Goal: Find specific page/section: Find specific page/section

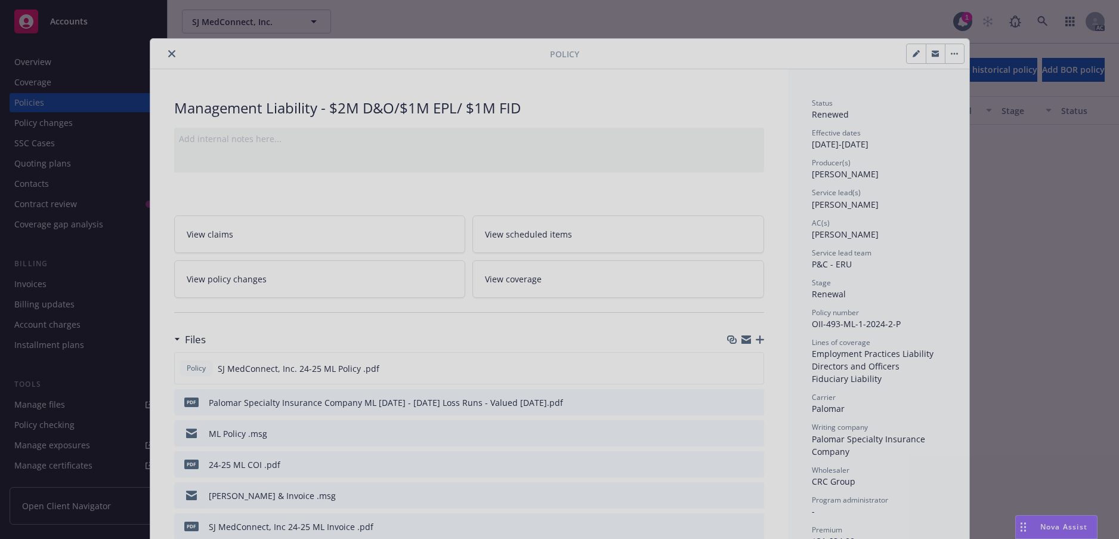
scroll to position [505, 0]
click at [178, 61] on div at bounding box center [559, 269] width 1119 height 539
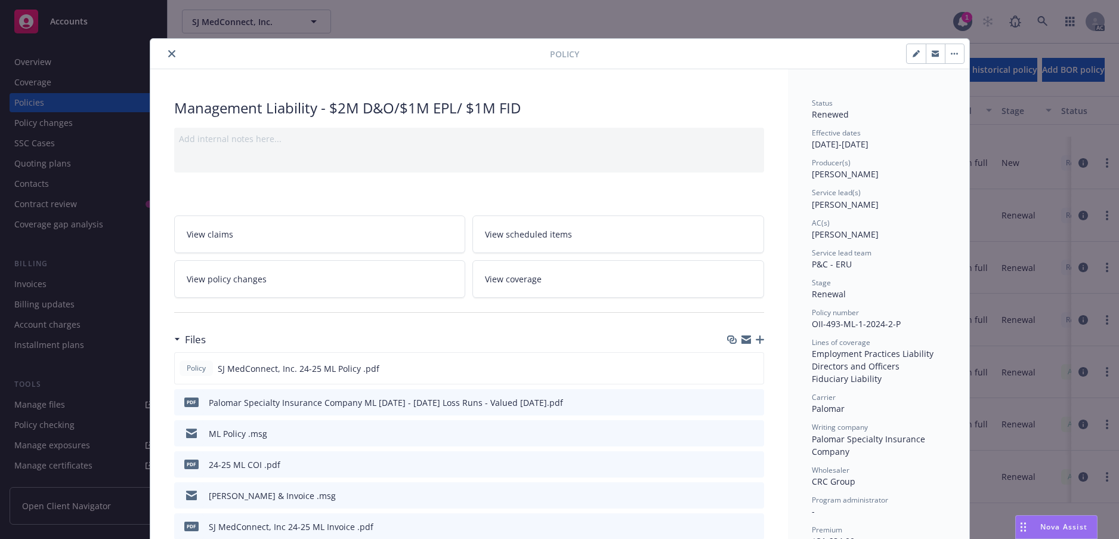
click at [175, 57] on icon "close" at bounding box center [171, 53] width 7 height 7
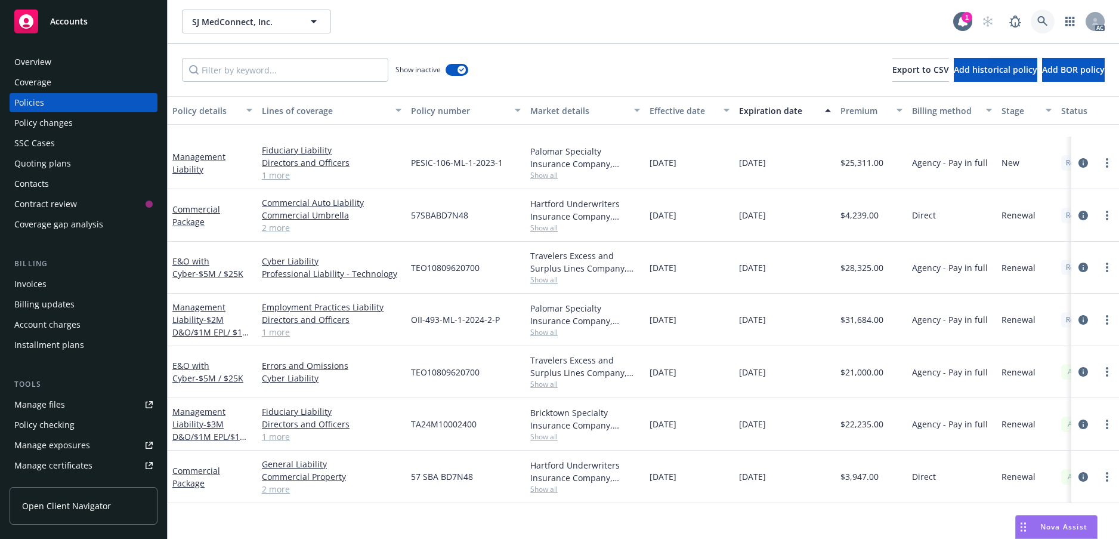
click at [1038, 27] on icon at bounding box center [1043, 21] width 11 height 11
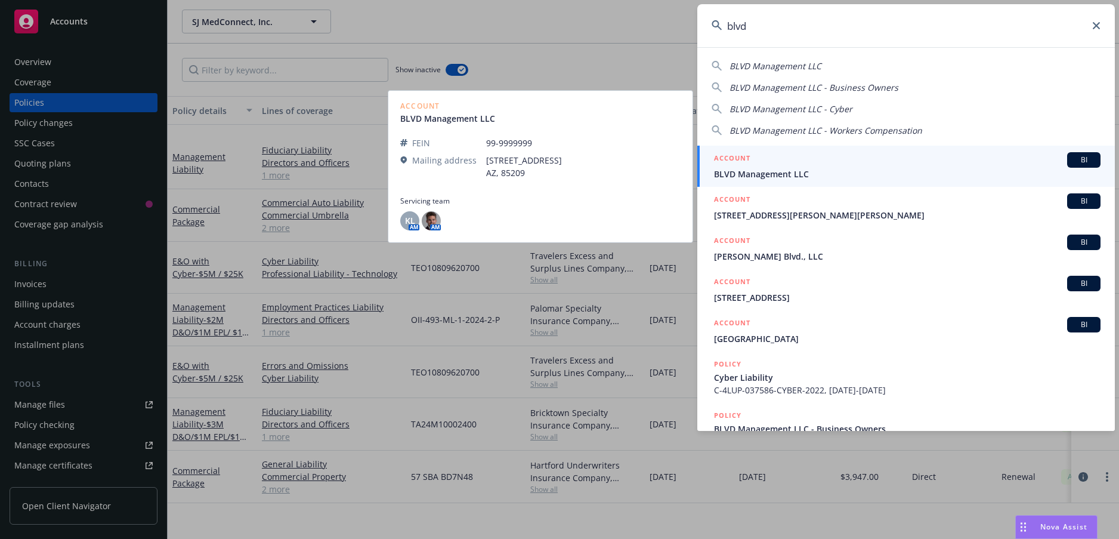
type input "blvd"
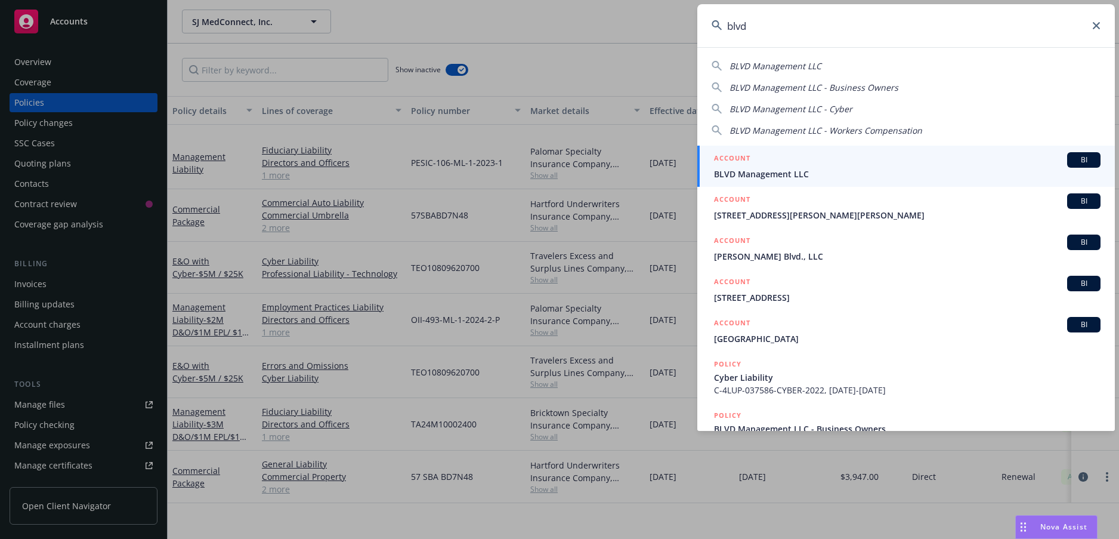
click at [867, 168] on span "BLVD Management LLC" at bounding box center [907, 174] width 387 height 13
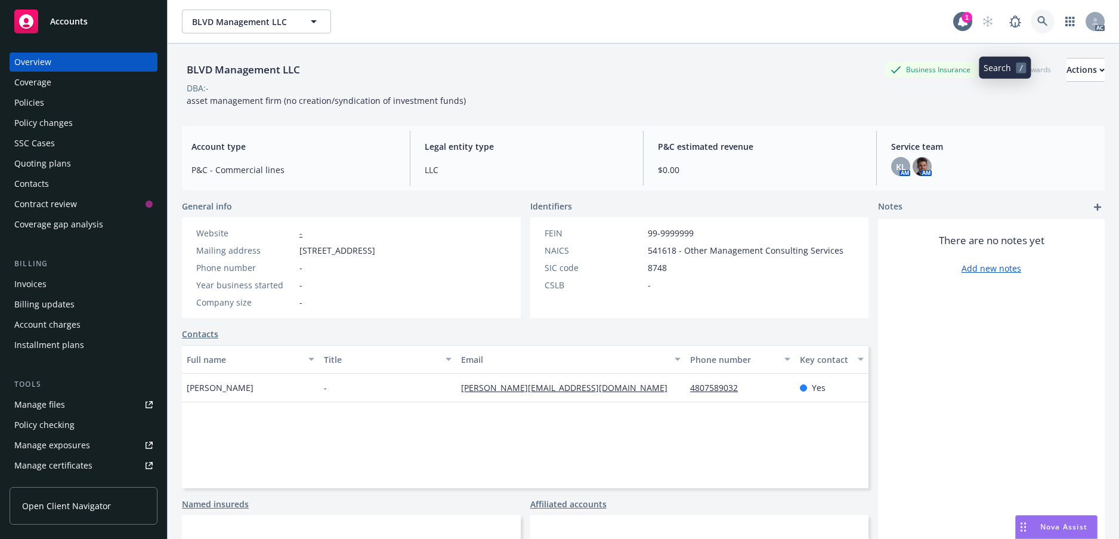
click at [1038, 27] on icon at bounding box center [1043, 21] width 11 height 11
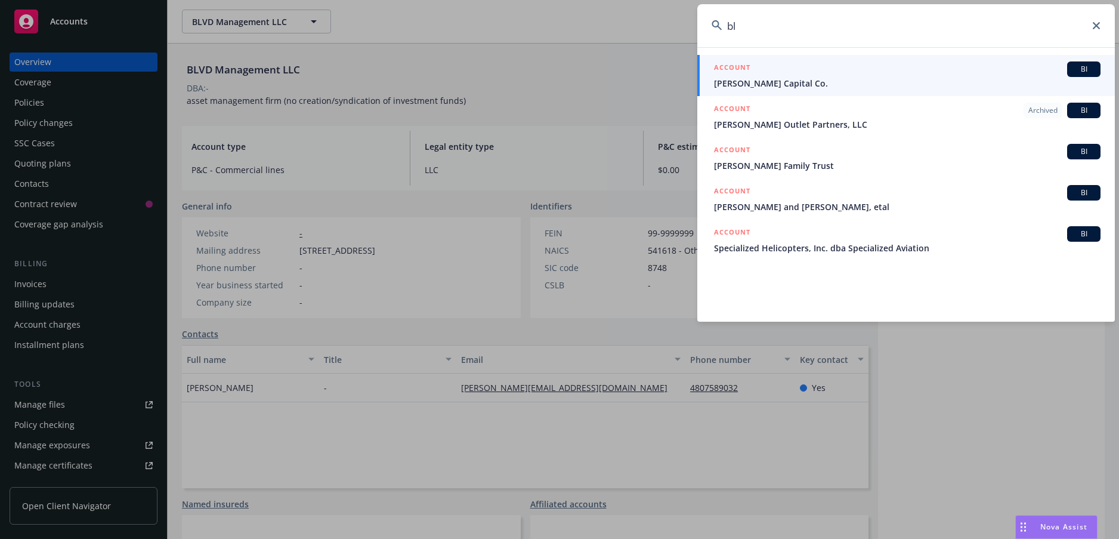
type input "b"
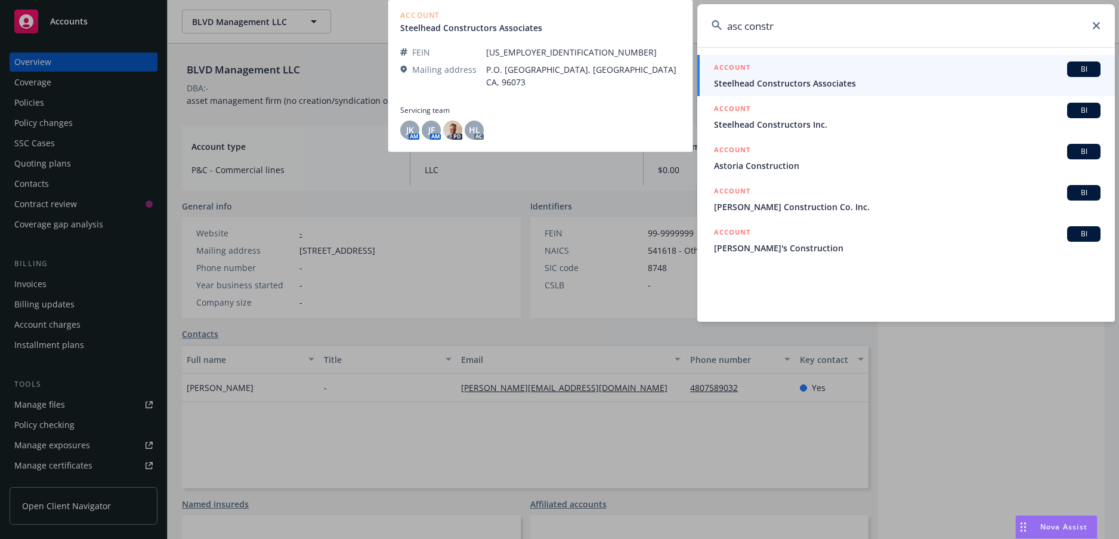
type input "asc constr"
click at [804, 81] on span "Steelhead Constructors Associates" at bounding box center [907, 83] width 387 height 13
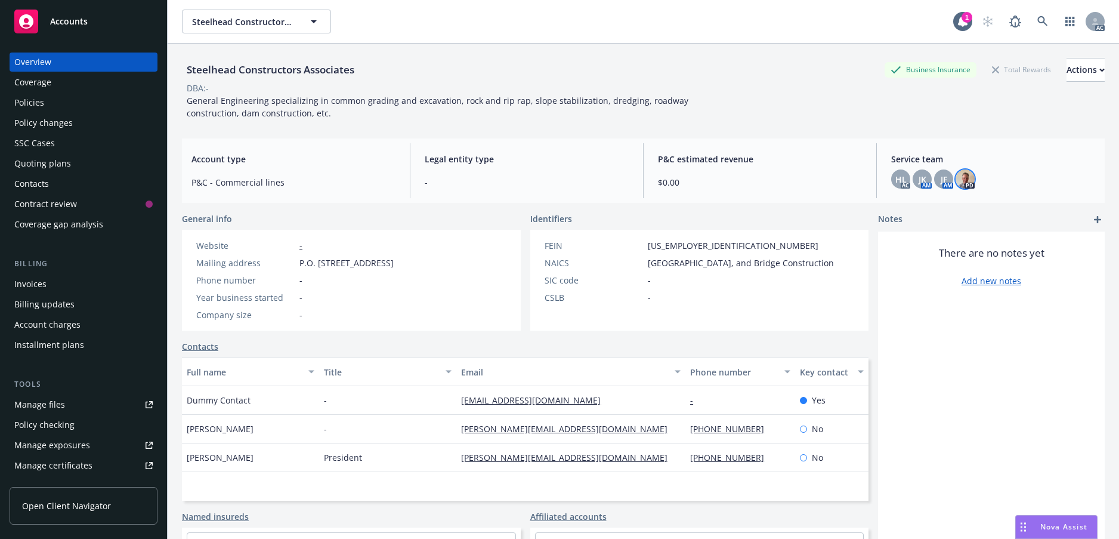
click at [970, 189] on img at bounding box center [965, 178] width 19 height 19
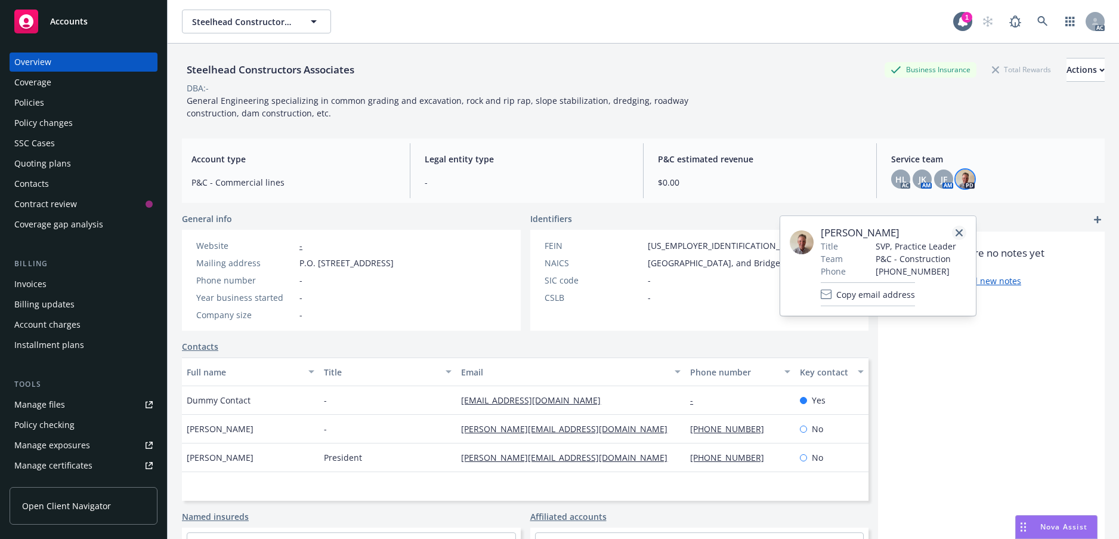
click at [956, 236] on icon "close" at bounding box center [959, 232] width 7 height 7
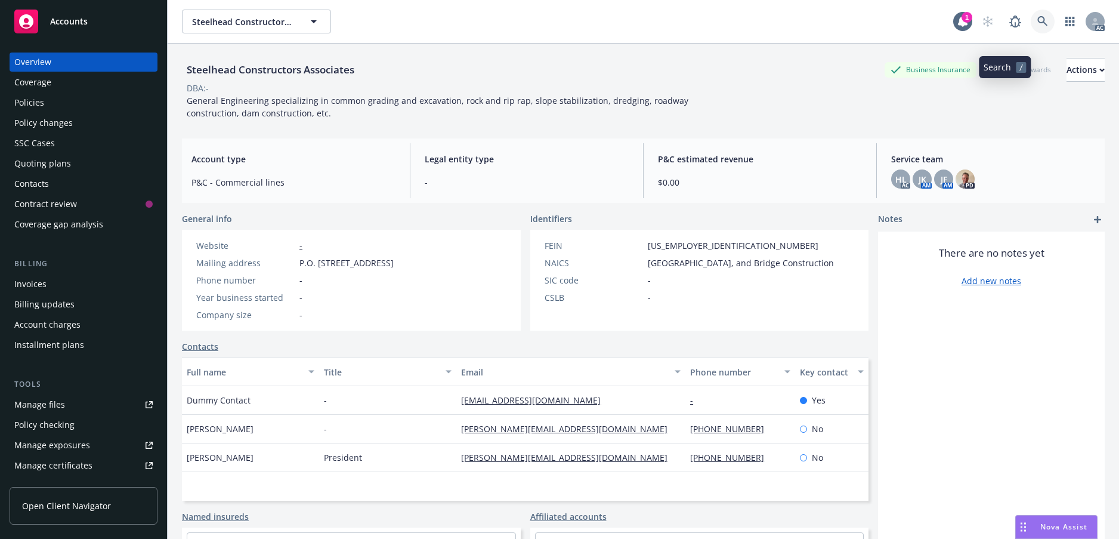
click at [1038, 27] on icon at bounding box center [1043, 21] width 11 height 11
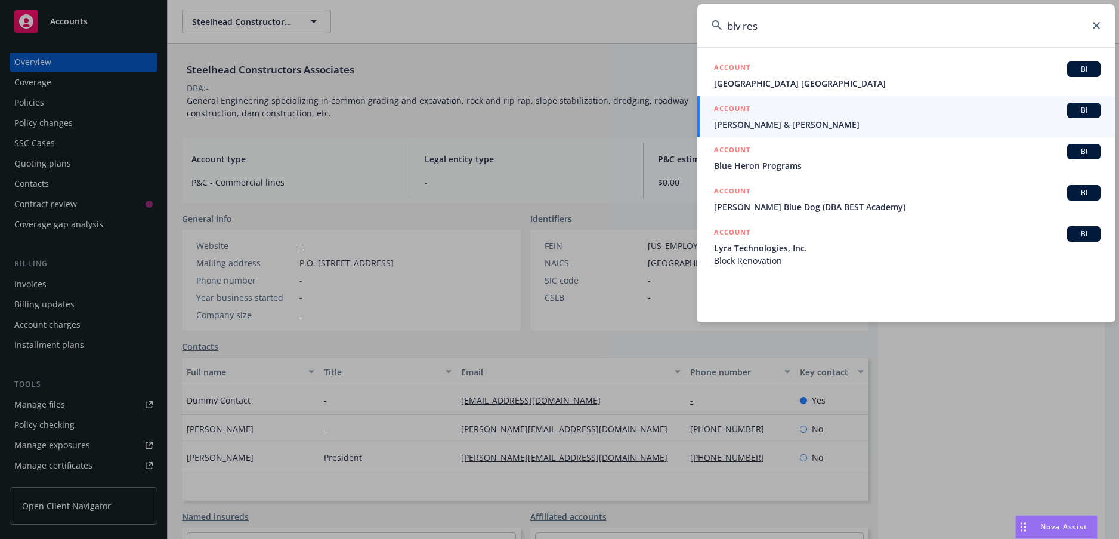
click at [1097, 34] on input "blv res" at bounding box center [906, 25] width 418 height 43
type input "blv res"
click at [1097, 27] on icon at bounding box center [1096, 25] width 7 height 7
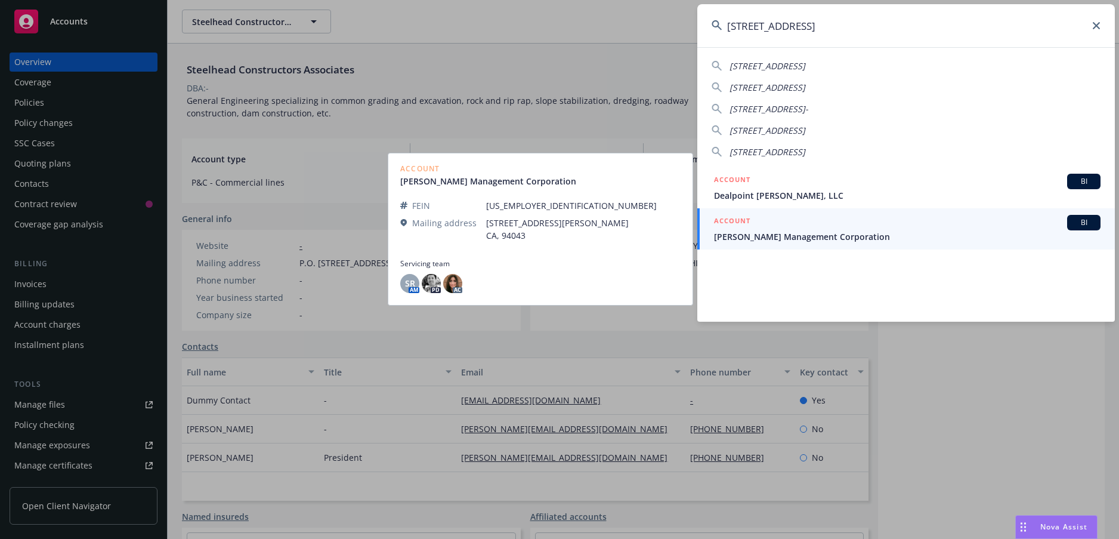
type input "[STREET_ADDRESS]"
click at [776, 234] on span "[PERSON_NAME] Management Corporation" at bounding box center [907, 236] width 387 height 13
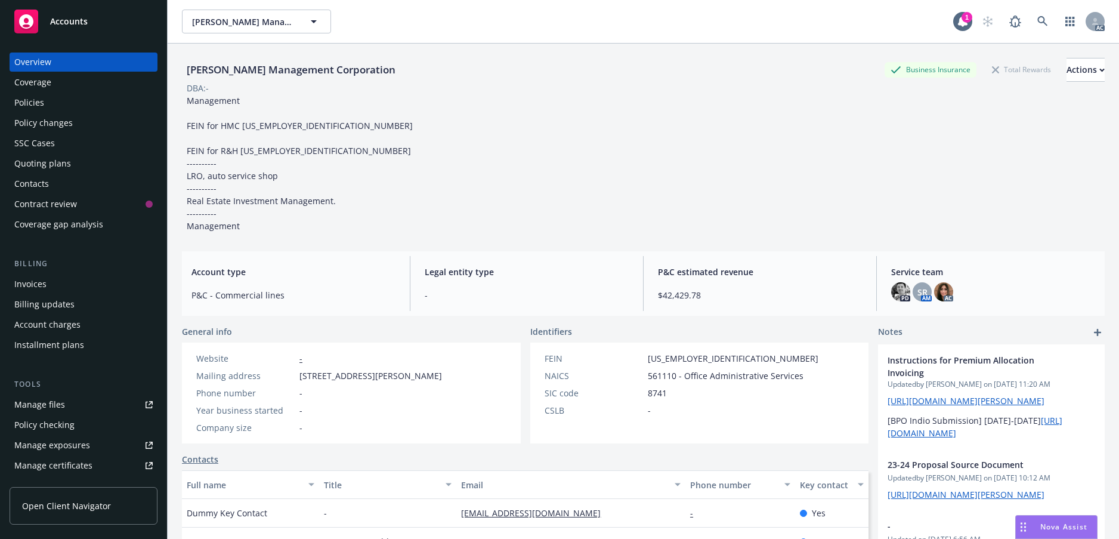
click at [43, 112] on div "Policies" at bounding box center [29, 102] width 30 height 19
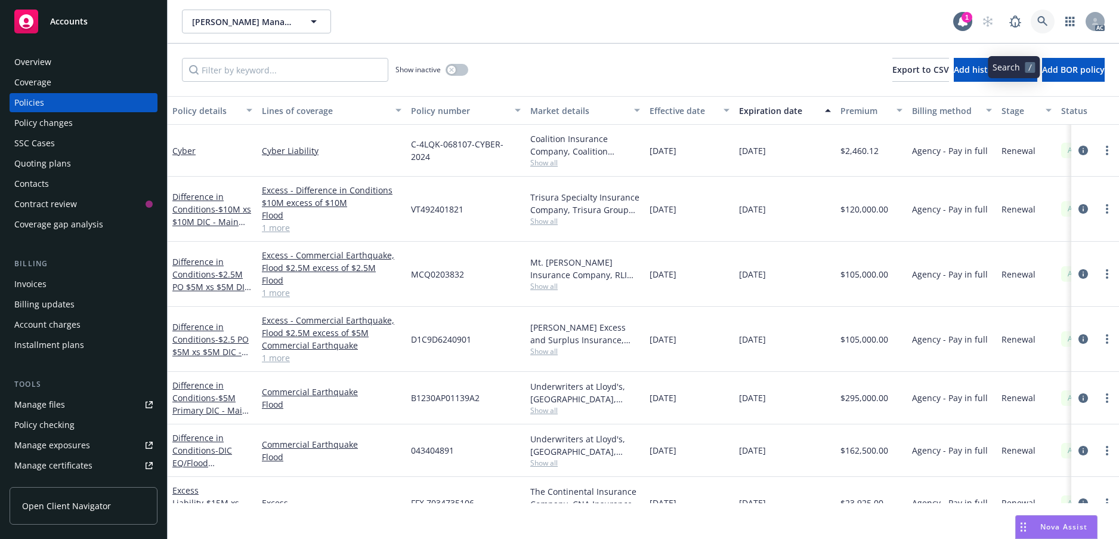
click at [1038, 27] on icon at bounding box center [1043, 21] width 11 height 11
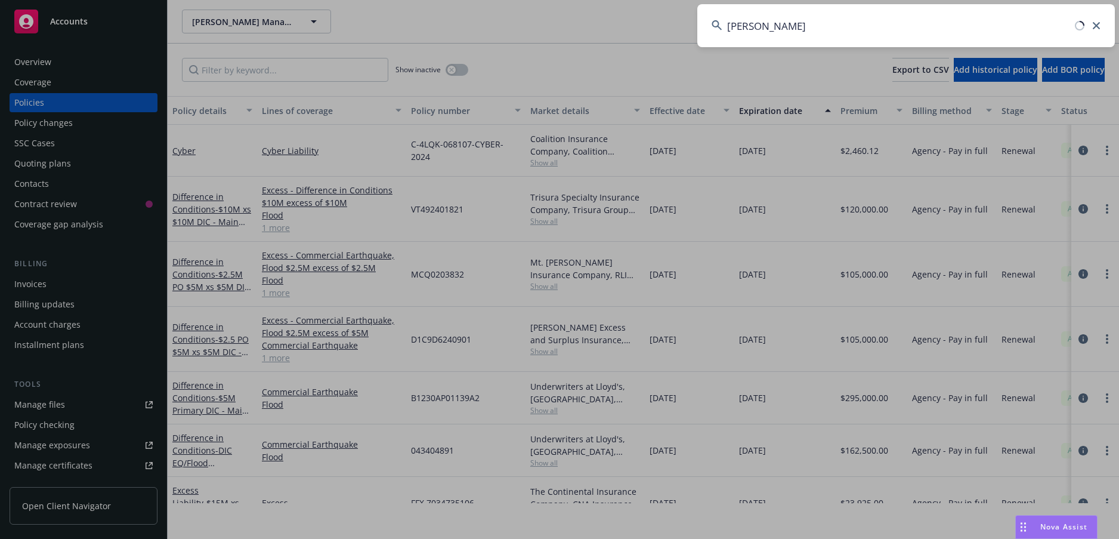
type input "[PERSON_NAME]"
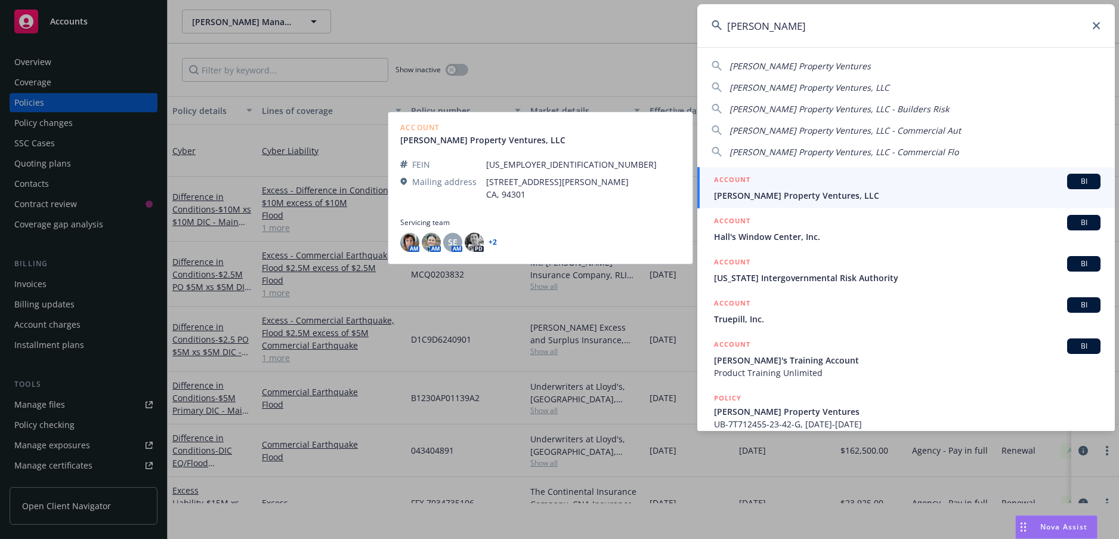
click at [859, 195] on span "[PERSON_NAME] Property Ventures, LLC" at bounding box center [907, 195] width 387 height 13
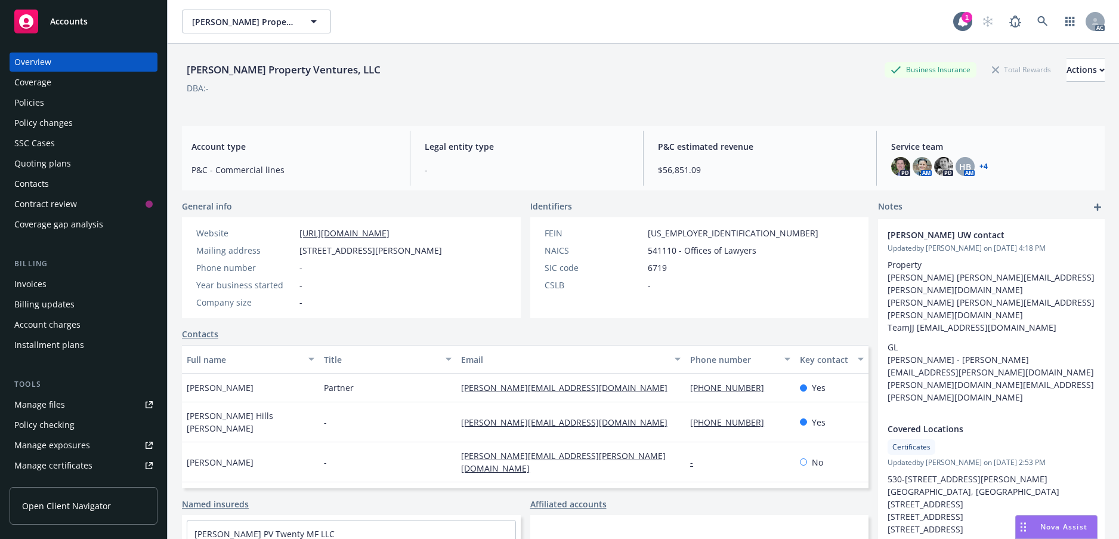
click at [62, 112] on div "Policies" at bounding box center [83, 102] width 138 height 19
